Goal: Transaction & Acquisition: Purchase product/service

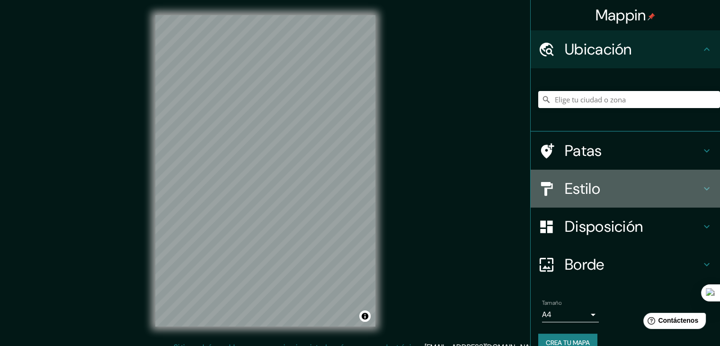
click at [646, 192] on h4 "Estilo" at bounding box center [633, 188] width 136 height 19
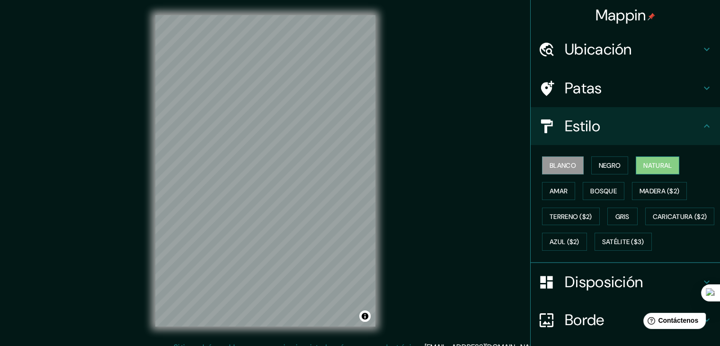
click at [657, 158] on button "Natural" at bounding box center [658, 165] width 44 height 18
click at [551, 192] on font "Amar" at bounding box center [559, 191] width 18 height 9
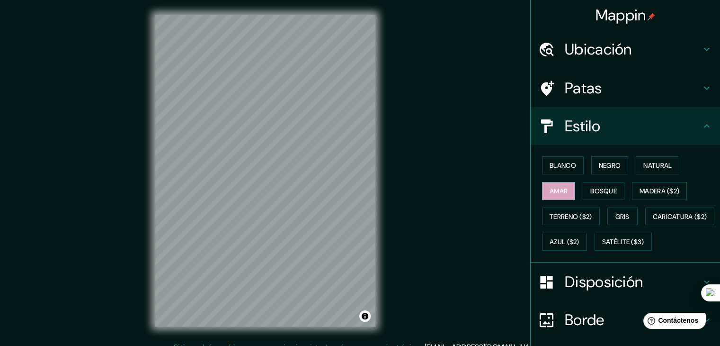
click at [625, 186] on div "Blanco Negro Natural Amar Bosque Madera ($2) Terreno ($2) Gris Caricatura ($2) …" at bounding box center [629, 204] width 182 height 102
click at [610, 191] on font "Bosque" at bounding box center [604, 191] width 27 height 9
click at [656, 190] on font "Madera ($2)" at bounding box center [660, 191] width 40 height 9
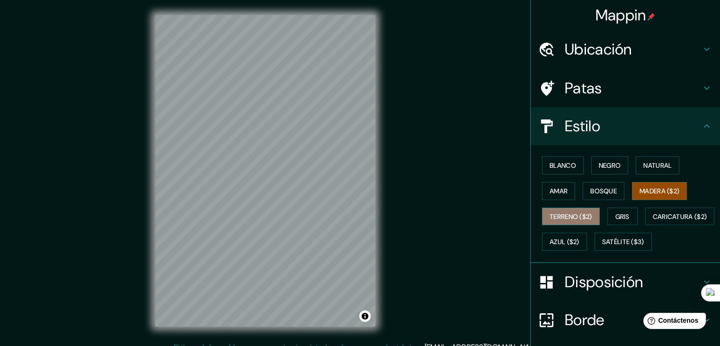
click at [578, 212] on font "Terreno ($2)" at bounding box center [571, 216] width 43 height 9
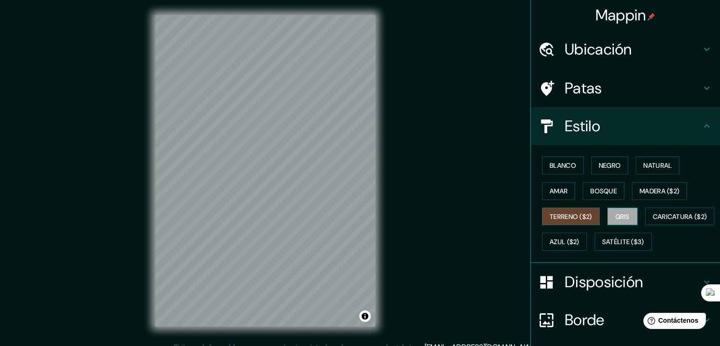
click at [608, 217] on button "Gris" at bounding box center [623, 216] width 30 height 18
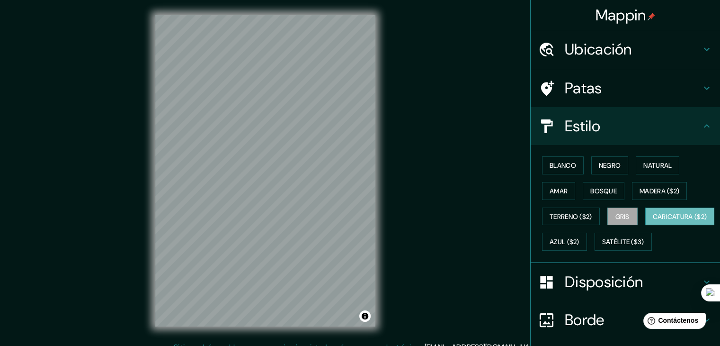
click at [653, 221] on font "Caricatura ($2)" at bounding box center [680, 216] width 54 height 9
click at [580, 242] on font "Azul ($2)" at bounding box center [565, 242] width 30 height 9
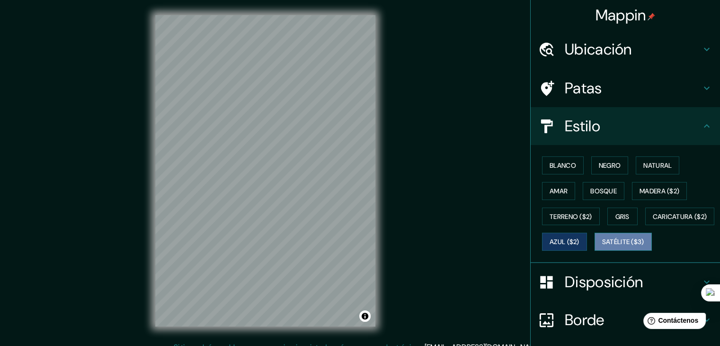
click at [602, 248] on font "Satélite ($3)" at bounding box center [623, 241] width 42 height 12
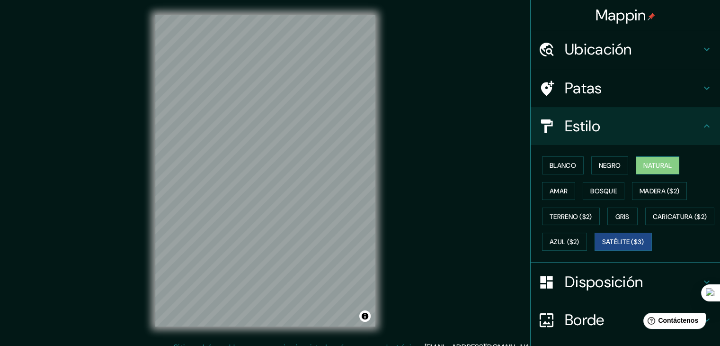
click at [656, 163] on font "Natural" at bounding box center [658, 165] width 28 height 9
click at [614, 55] on font "Ubicación" at bounding box center [598, 49] width 67 height 20
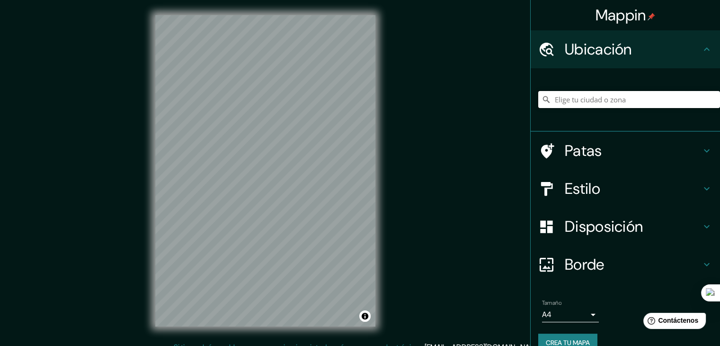
click at [605, 99] on input "Elige tu ciudad o zona" at bounding box center [629, 99] width 182 height 17
click at [637, 100] on input "[GEOGRAPHIC_DATA][PERSON_NAME], [GEOGRAPHIC_DATA][PERSON_NAME], [GEOGRAPHIC_DAT…" at bounding box center [629, 99] width 182 height 17
click at [549, 101] on input "[GEOGRAPHIC_DATA][PERSON_NAME], [GEOGRAPHIC_DATA][PERSON_NAME], [GEOGRAPHIC_DAT…" at bounding box center [629, 99] width 182 height 17
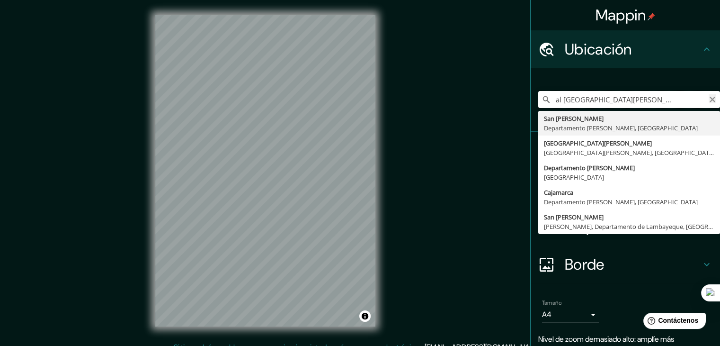
scroll to position [0, 42]
drag, startPoint x: 625, startPoint y: 103, endPoint x: 676, endPoint y: 103, distance: 51.1
click at [676, 103] on input "Residencial [GEOGRAPHIC_DATA][PERSON_NAME], [GEOGRAPHIC_DATA][PERSON_NAME], [GE…" at bounding box center [629, 99] width 182 height 17
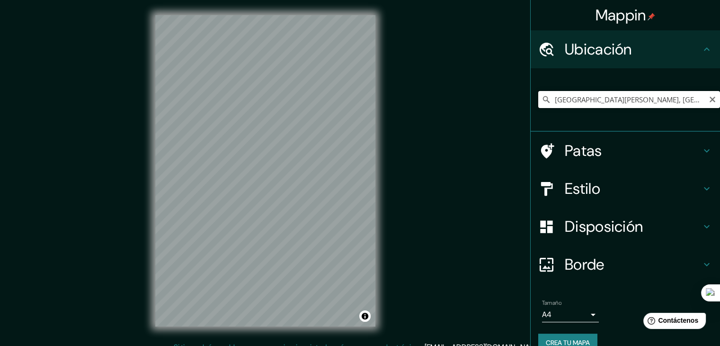
click at [677, 102] on input "[GEOGRAPHIC_DATA][PERSON_NAME], [GEOGRAPHIC_DATA][PERSON_NAME], [GEOGRAPHIC_DAT…" at bounding box center [629, 99] width 182 height 17
click at [548, 100] on input "[GEOGRAPHIC_DATA][PERSON_NAME], [GEOGRAPHIC_DATA][PERSON_NAME], [GEOGRAPHIC_DAT…" at bounding box center [629, 99] width 182 height 17
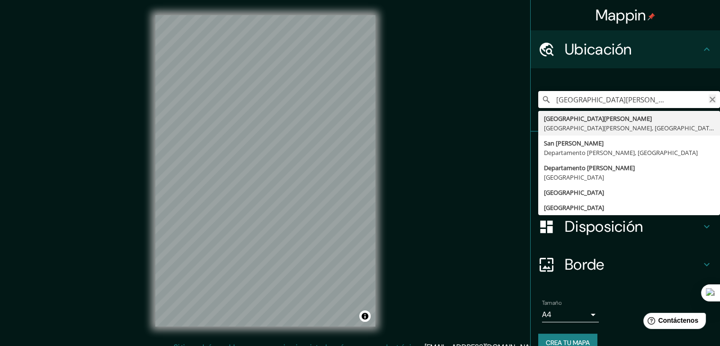
scroll to position [0, 78]
drag, startPoint x: 624, startPoint y: 102, endPoint x: 697, endPoint y: 105, distance: 73.0
click at [697, 105] on input "Residencial [GEOGRAPHIC_DATA][PERSON_NAME][PERSON_NAME], [GEOGRAPHIC_DATA][PERS…" at bounding box center [629, 99] width 182 height 17
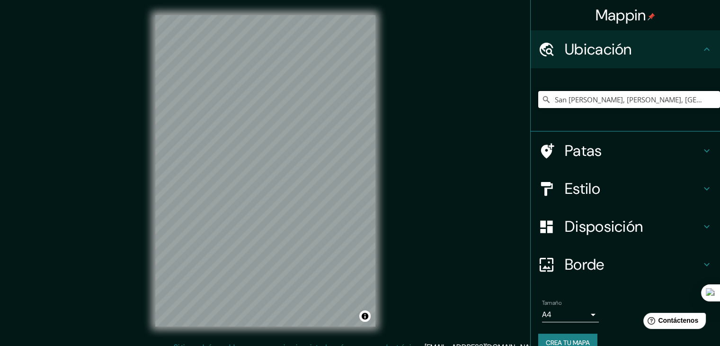
drag, startPoint x: 685, startPoint y: 99, endPoint x: 526, endPoint y: 108, distance: 159.8
click at [531, 108] on div "San [PERSON_NAME], [GEOGRAPHIC_DATA][PERSON_NAME], [GEOGRAPHIC_DATA], [GEOGRAPH…" at bounding box center [625, 99] width 189 height 63
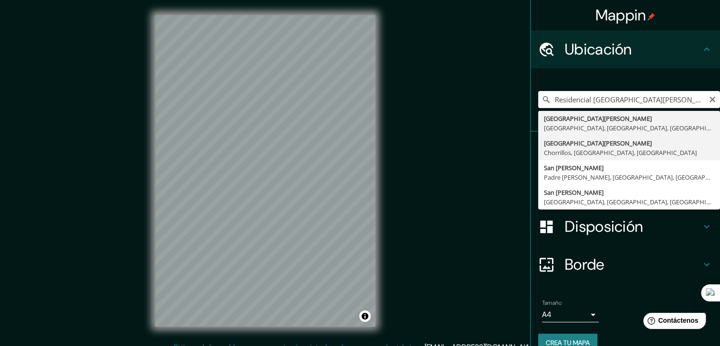
type input "[GEOGRAPHIC_DATA][PERSON_NAME], [GEOGRAPHIC_DATA], [GEOGRAPHIC_DATA], [GEOGRAPH…"
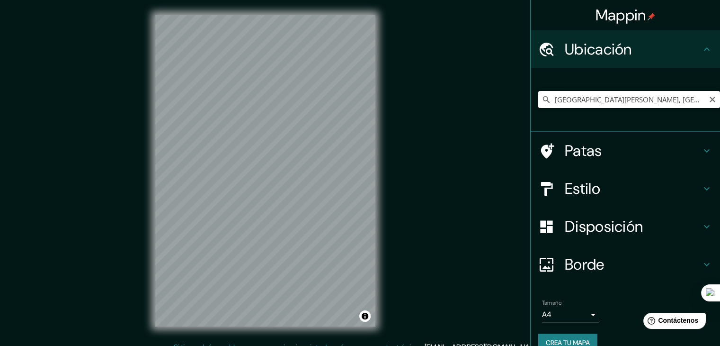
drag, startPoint x: 691, startPoint y: 98, endPoint x: 684, endPoint y: 98, distance: 7.1
click at [684, 98] on input "[GEOGRAPHIC_DATA][PERSON_NAME], [GEOGRAPHIC_DATA], [GEOGRAPHIC_DATA], [GEOGRAPH…" at bounding box center [629, 99] width 182 height 17
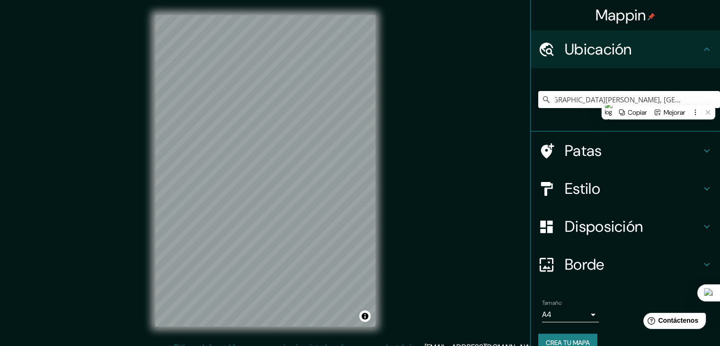
drag, startPoint x: 699, startPoint y: 99, endPoint x: 639, endPoint y: 106, distance: 60.0
click at [639, 106] on html "Mappin Ubicación [GEOGRAPHIC_DATA][PERSON_NAME], [GEOGRAPHIC_DATA], [GEOGRAPHIC…" at bounding box center [360, 173] width 720 height 346
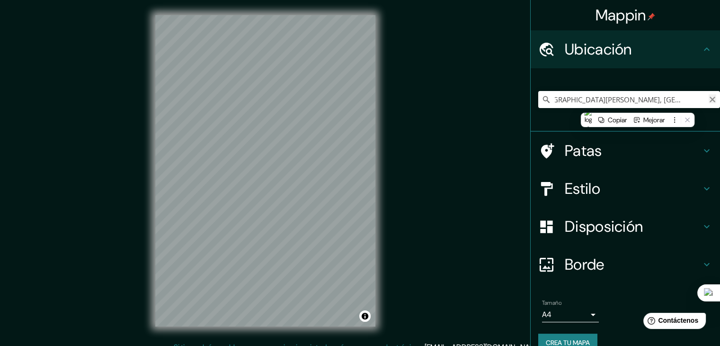
click at [710, 97] on icon "Claro" at bounding box center [713, 100] width 6 height 6
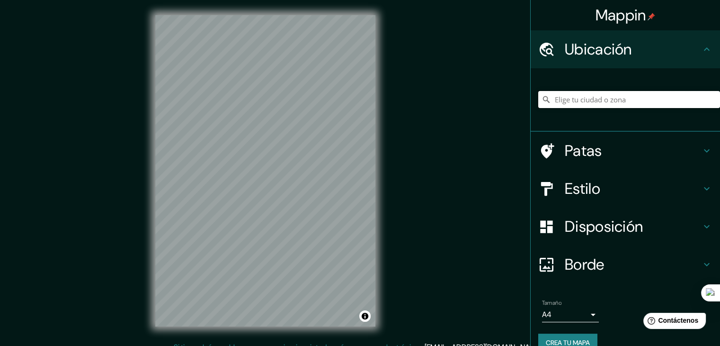
click at [648, 101] on input "Elige tu ciudad o zona" at bounding box center [629, 99] width 182 height 17
type input "[GEOGRAPHIC_DATA][PERSON_NAME], [GEOGRAPHIC_DATA], [GEOGRAPHIC_DATA]"
click at [673, 193] on h4 "Estilo" at bounding box center [633, 188] width 136 height 19
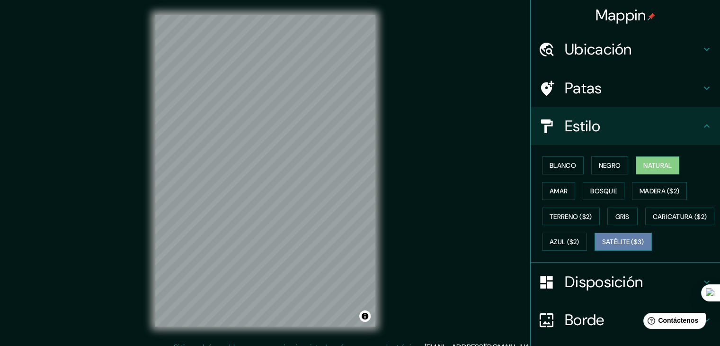
click at [602, 246] on font "Satélite ($3)" at bounding box center [623, 242] width 42 height 9
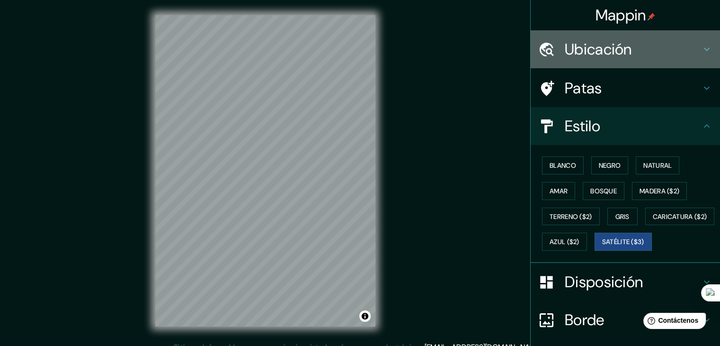
click at [693, 57] on h4 "Ubicación" at bounding box center [633, 49] width 136 height 19
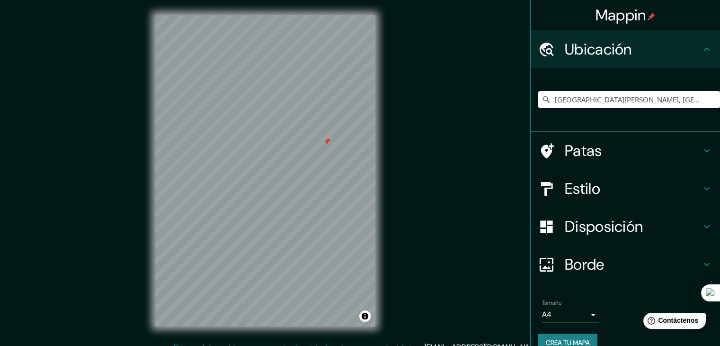
click at [275, 15] on div at bounding box center [265, 15] width 220 height 0
drag, startPoint x: 332, startPoint y: 184, endPoint x: 126, endPoint y: 117, distance: 215.8
click at [126, 117] on div "Mappin Ubicación [GEOGRAPHIC_DATA][PERSON_NAME], [GEOGRAPHIC_DATA], [GEOGRAPHIC…" at bounding box center [360, 178] width 720 height 357
click at [565, 185] on font "Estilo" at bounding box center [583, 189] width 36 height 20
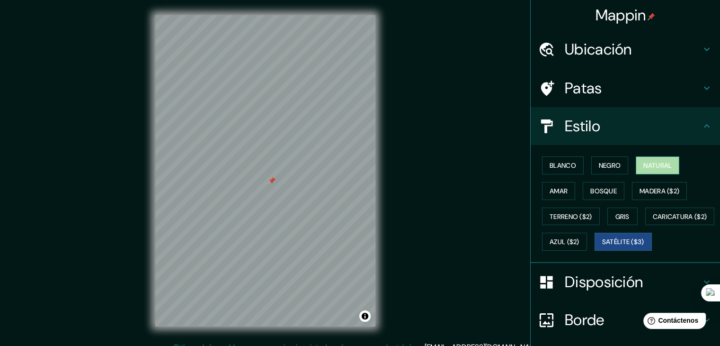
click at [650, 166] on font "Natural" at bounding box center [658, 165] width 28 height 9
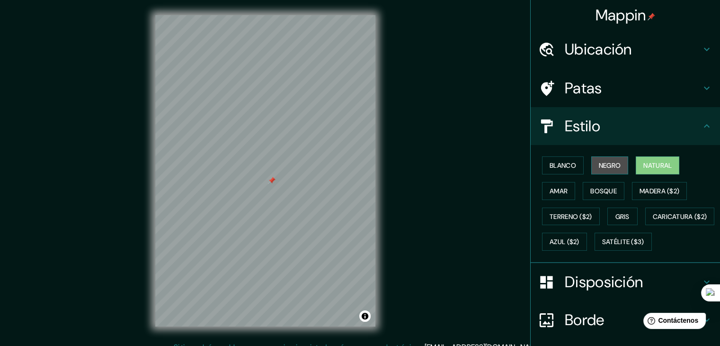
click at [604, 173] on button "Negro" at bounding box center [610, 165] width 37 height 18
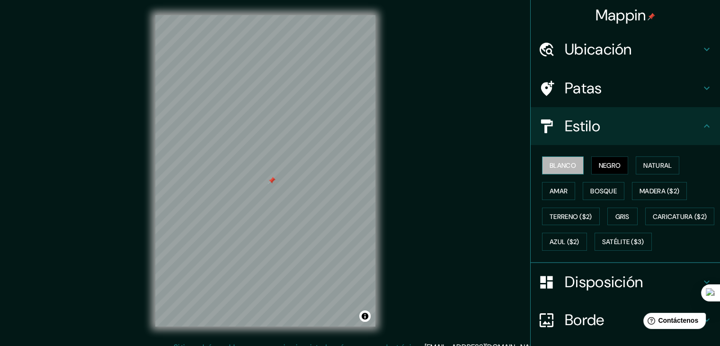
click at [566, 173] on button "Blanco" at bounding box center [563, 165] width 42 height 18
click at [550, 191] on font "Amar" at bounding box center [559, 191] width 18 height 9
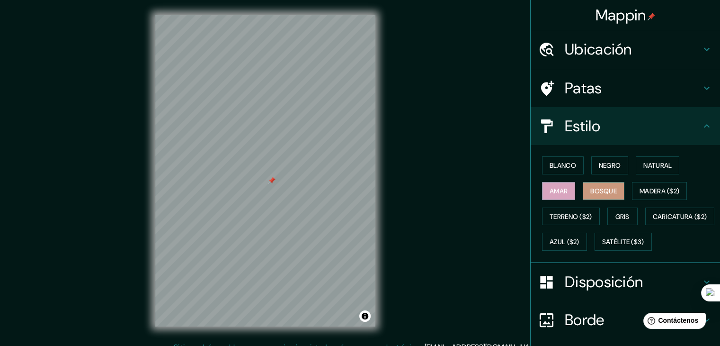
click at [583, 193] on button "Bosque" at bounding box center [604, 191] width 42 height 18
click at [648, 191] on font "Madera ($2)" at bounding box center [660, 191] width 40 height 9
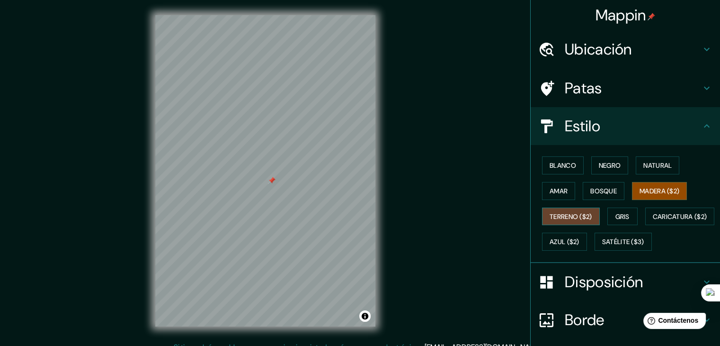
click at [578, 219] on font "Terreno ($2)" at bounding box center [571, 216] width 43 height 9
click at [626, 218] on button "Gris" at bounding box center [623, 216] width 30 height 18
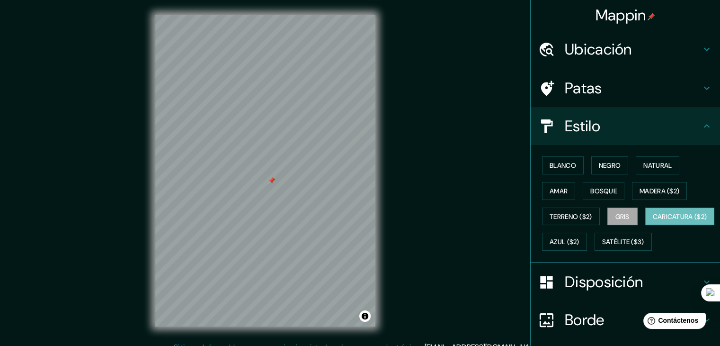
click at [653, 221] on font "Caricatura ($2)" at bounding box center [680, 216] width 54 height 9
click at [580, 241] on font "Azul ($2)" at bounding box center [565, 242] width 30 height 9
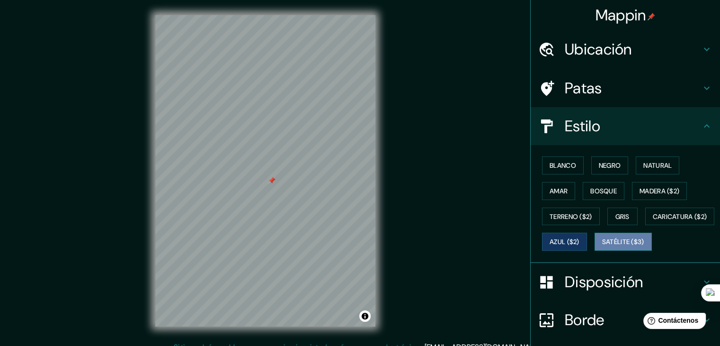
click at [602, 246] on font "Satélite ($3)" at bounding box center [623, 242] width 42 height 9
drag, startPoint x: 610, startPoint y: 236, endPoint x: 607, endPoint y: 243, distance: 8.1
click at [607, 243] on div "Blanco Negro Natural Amar Bosque Madera ($2) Terreno ($2) Gris Caricatura ($2) …" at bounding box center [629, 204] width 182 height 102
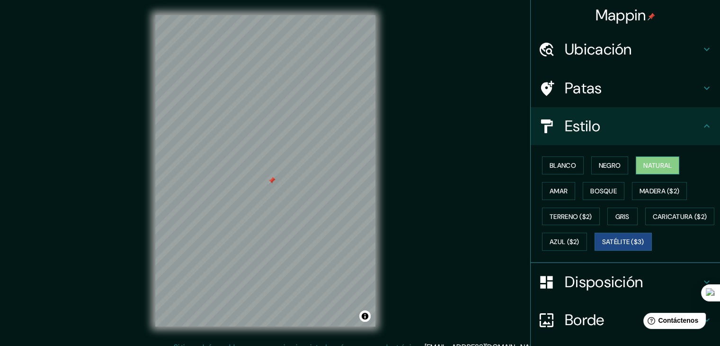
click at [652, 165] on font "Natural" at bounding box center [658, 165] width 28 height 9
click at [659, 164] on font "Natural" at bounding box center [658, 165] width 28 height 9
click at [619, 162] on button "Negro" at bounding box center [610, 165] width 37 height 18
click at [636, 166] on button "Natural" at bounding box center [658, 165] width 44 height 18
click at [666, 88] on h4 "Patas" at bounding box center [633, 88] width 136 height 19
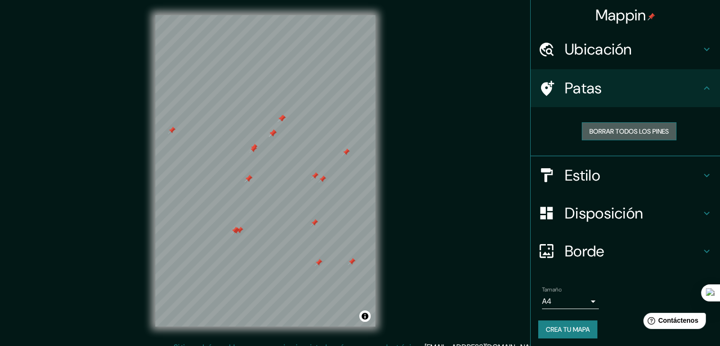
click at [651, 128] on font "Borrar todos los pines" at bounding box center [630, 131] width 80 height 9
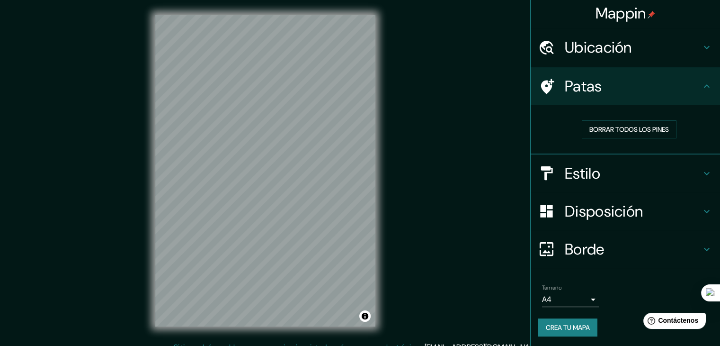
scroll to position [2, 0]
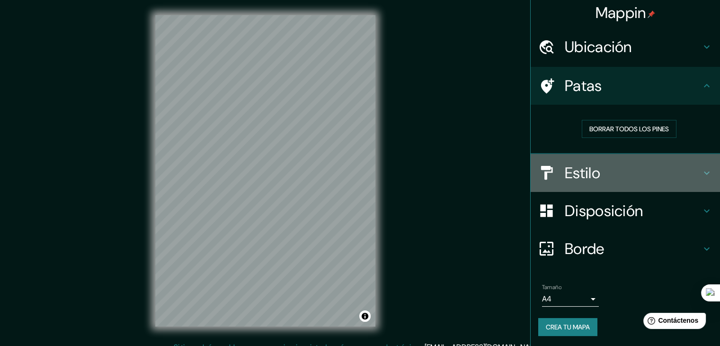
click at [582, 172] on font "Estilo" at bounding box center [583, 173] width 36 height 20
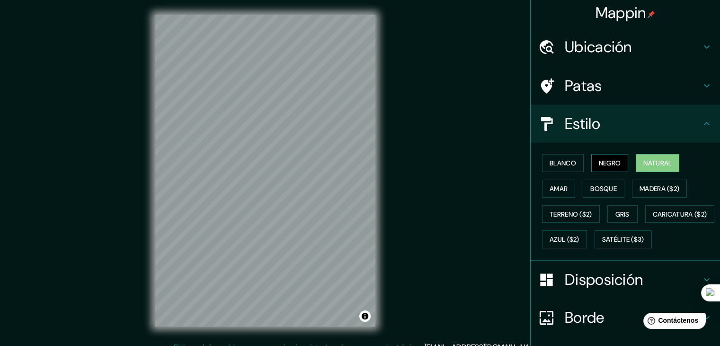
click at [599, 161] on font "Negro" at bounding box center [610, 163] width 22 height 9
click at [563, 162] on font "Blanco" at bounding box center [563, 163] width 27 height 9
click at [570, 189] on div "Blanco Negro Natural Amar Bosque Madera ($2) Terreno ($2) Gris Caricatura ($2) …" at bounding box center [629, 201] width 182 height 102
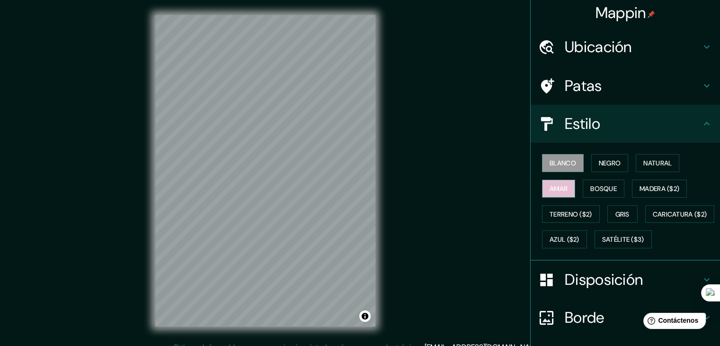
click at [561, 189] on font "Amar" at bounding box center [559, 188] width 18 height 9
click at [591, 191] on font "Bosque" at bounding box center [604, 188] width 27 height 9
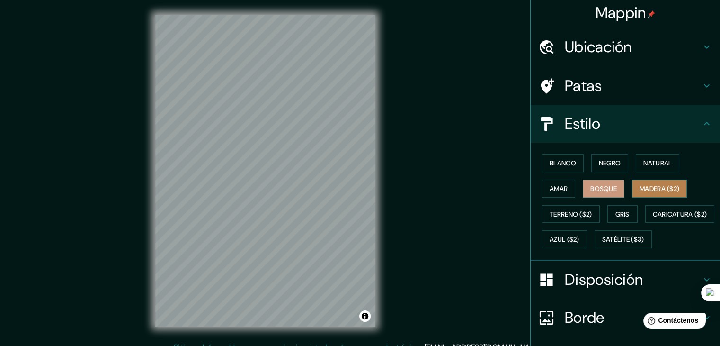
click at [641, 190] on font "Madera ($2)" at bounding box center [660, 188] width 40 height 9
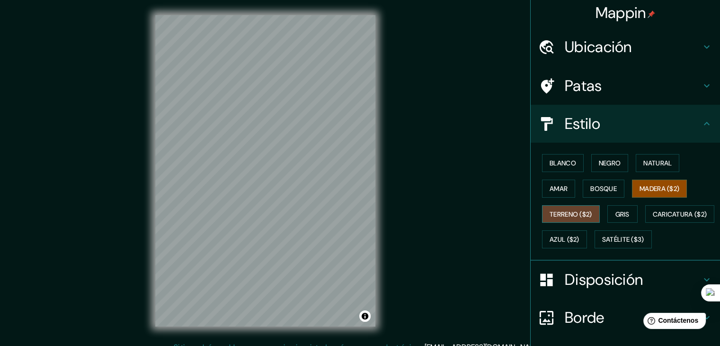
click at [575, 217] on font "Terreno ($2)" at bounding box center [571, 214] width 43 height 12
click at [621, 218] on font "Gris" at bounding box center [623, 214] width 14 height 12
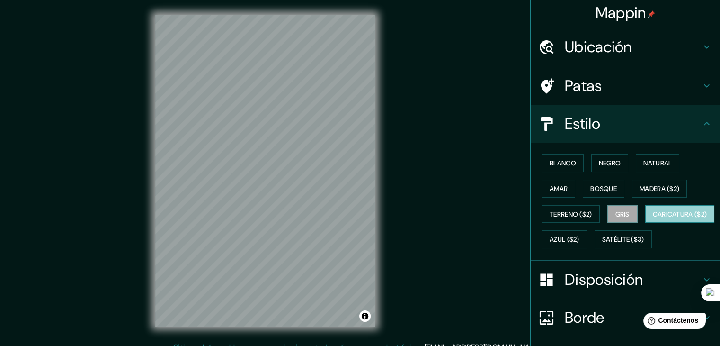
click at [653, 218] on font "Caricatura ($2)" at bounding box center [680, 214] width 54 height 9
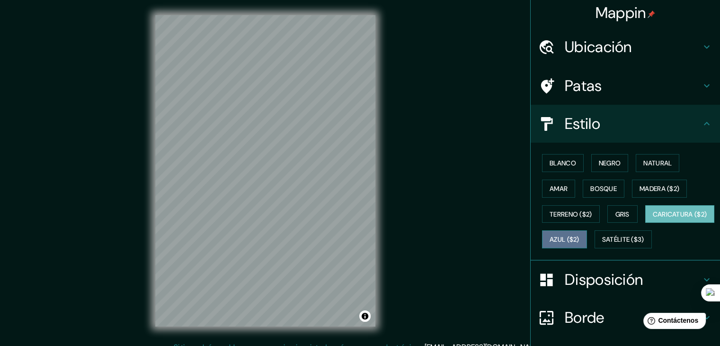
click at [587, 241] on button "Azul ($2)" at bounding box center [564, 239] width 45 height 18
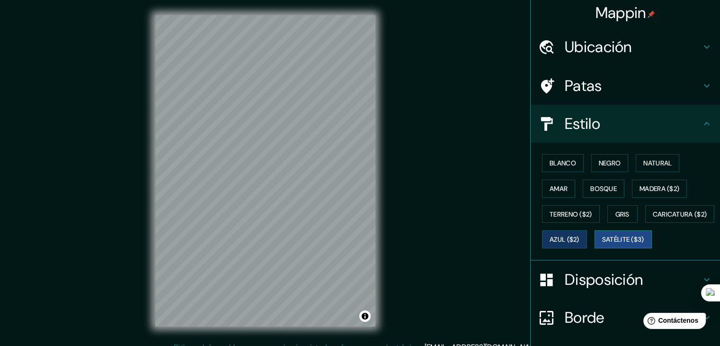
click at [602, 244] on font "Satélite ($3)" at bounding box center [623, 239] width 42 height 9
click at [644, 162] on font "Natural" at bounding box center [658, 163] width 28 height 9
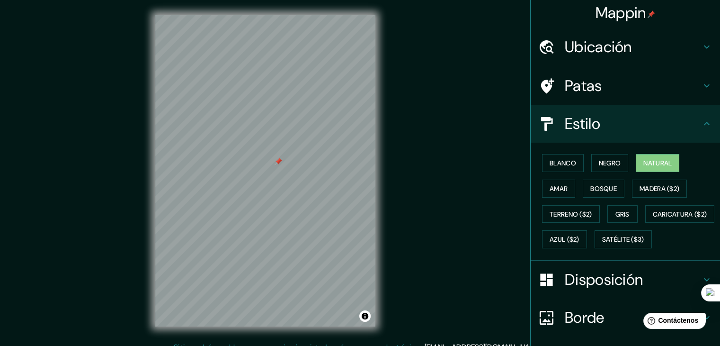
click at [624, 86] on h4 "Patas" at bounding box center [633, 85] width 136 height 19
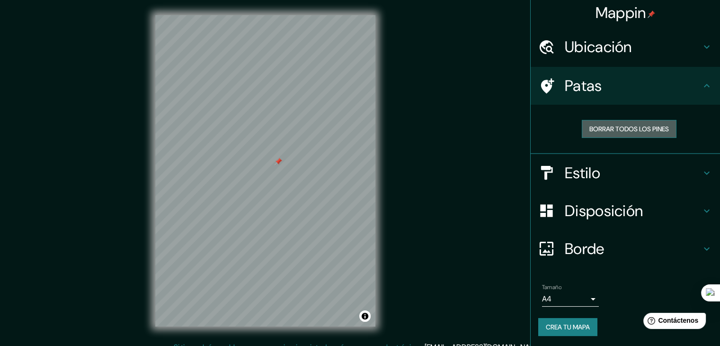
click at [624, 127] on font "Borrar todos los pines" at bounding box center [630, 129] width 80 height 9
click at [565, 174] on font "Estilo" at bounding box center [583, 173] width 36 height 20
